Goal: Task Accomplishment & Management: Manage account settings

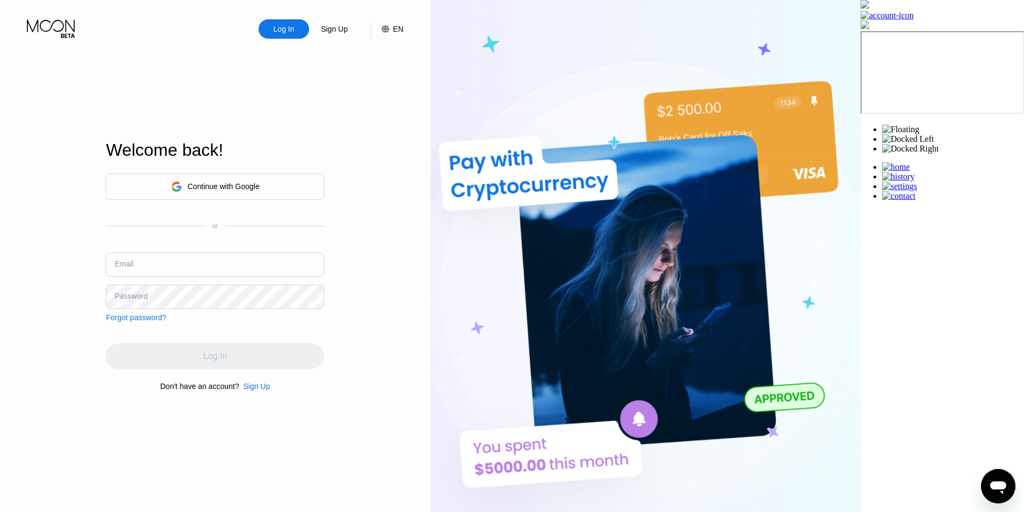
click at [324, 177] on div "Continue with Google" at bounding box center [215, 187] width 218 height 26
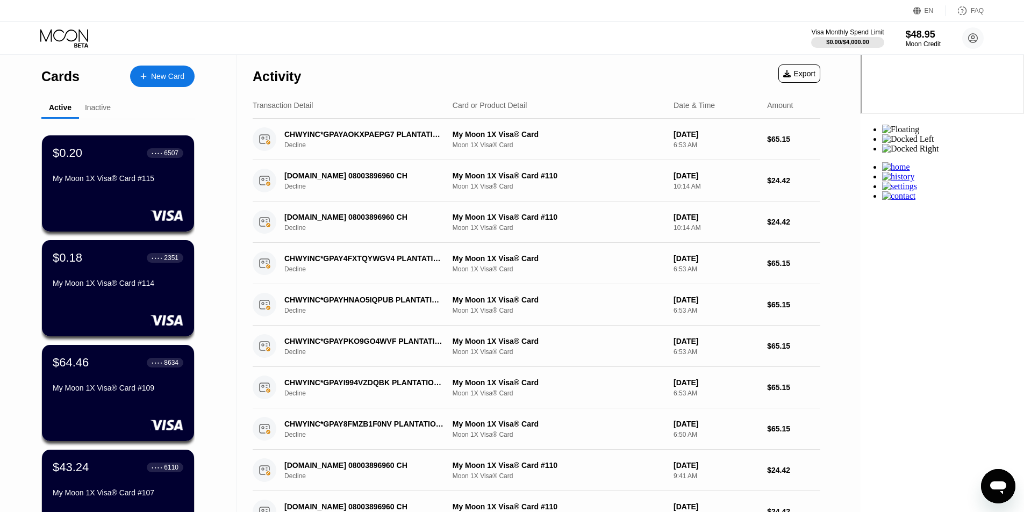
click at [548, 61] on div "Activity Export" at bounding box center [537, 74] width 568 height 38
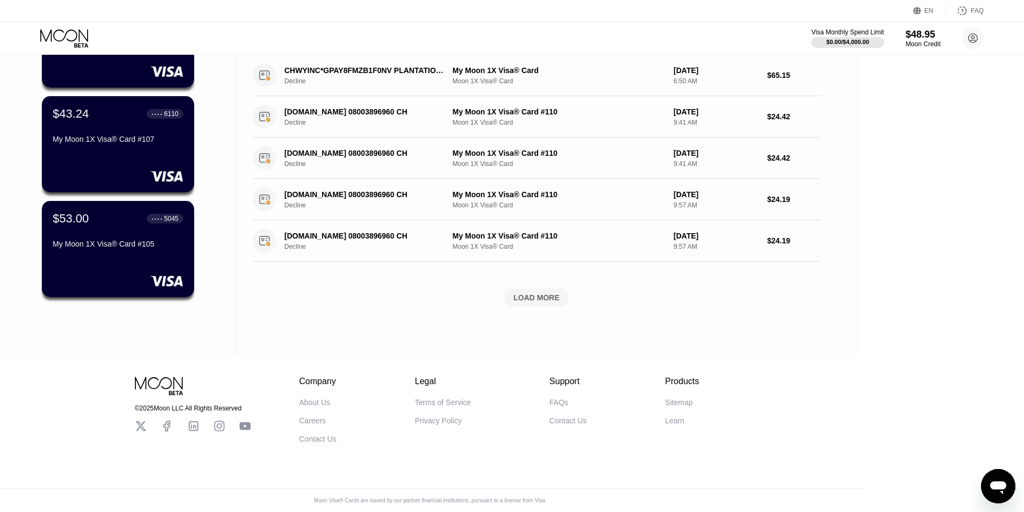
scroll to position [363, 0]
click at [569, 289] on div "LOAD MORE" at bounding box center [536, 298] width 65 height 18
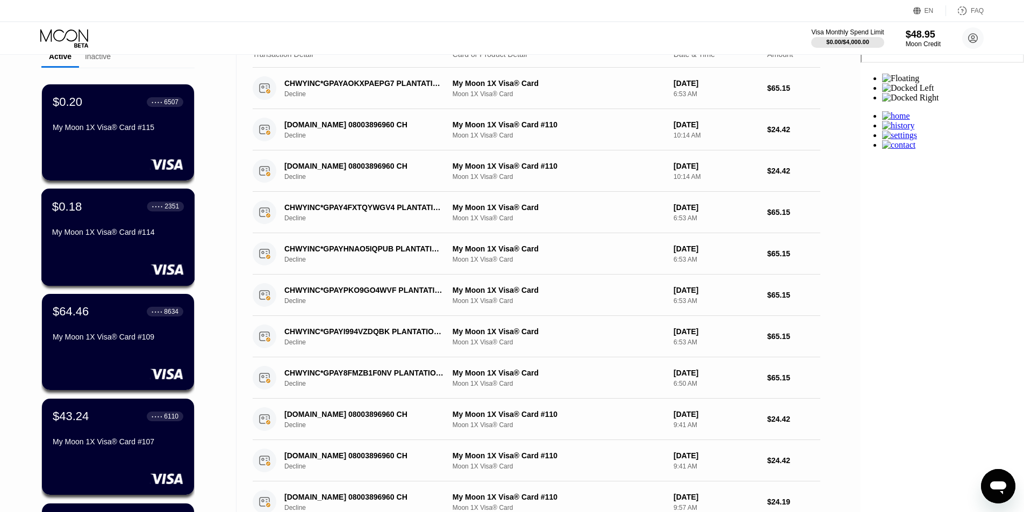
scroll to position [215, 0]
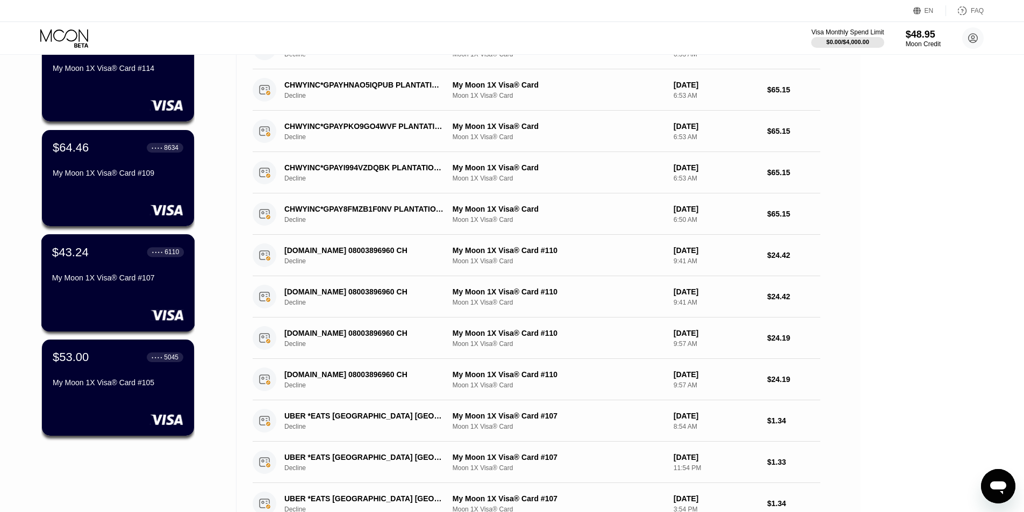
click at [82, 282] on div "My Moon 1X Visa® Card #107" at bounding box center [118, 278] width 132 height 9
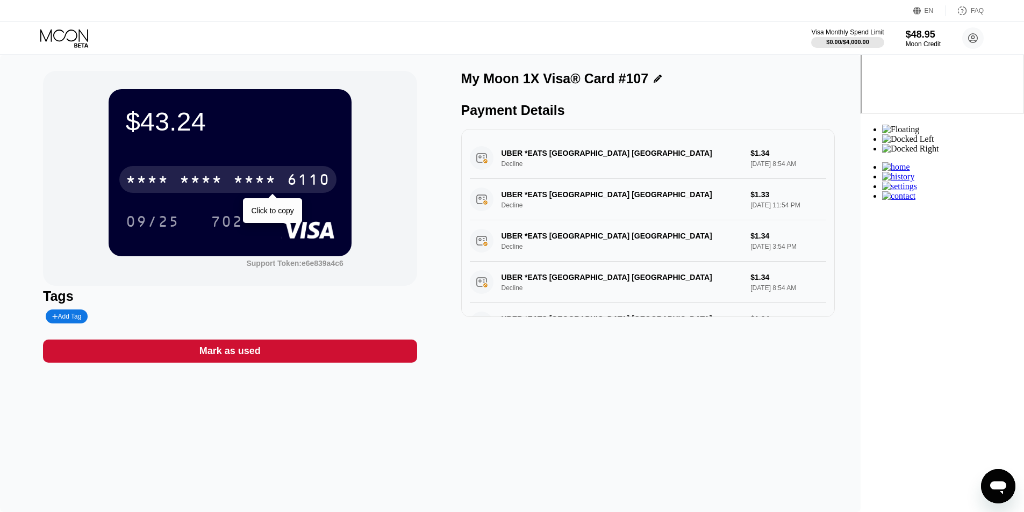
click at [324, 176] on div "* * * * * * * * * * * * 6110" at bounding box center [227, 179] width 217 height 27
click at [324, 176] on div "[CREDIT_CARD_NUMBER]" at bounding box center [227, 179] width 217 height 27
